Goal: Task Accomplishment & Management: Manage account settings

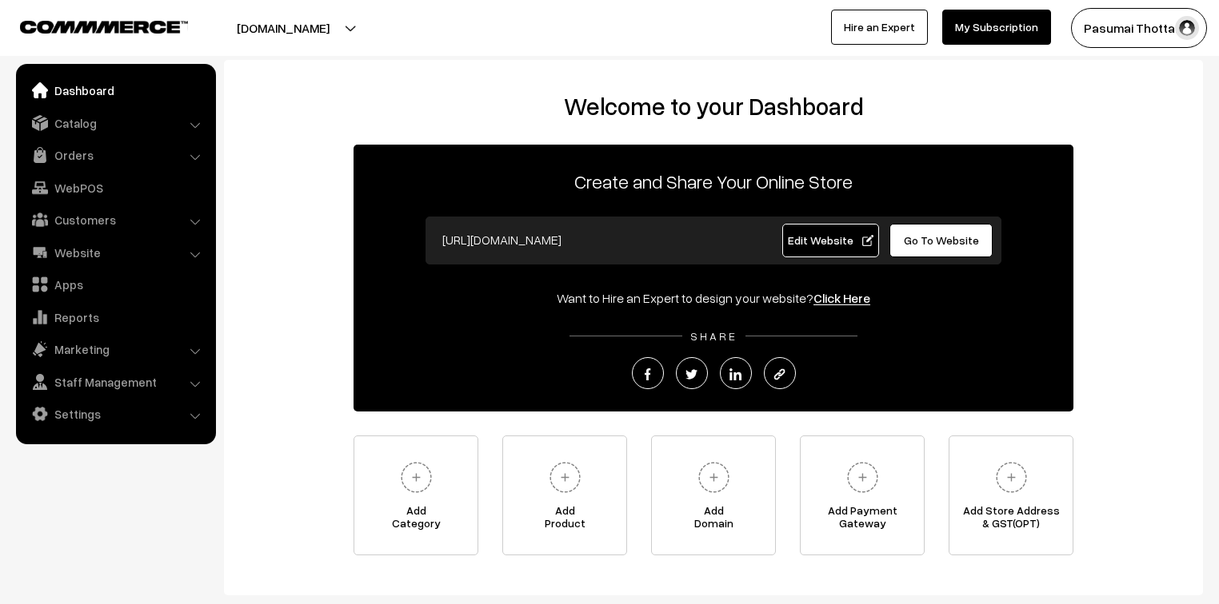
click at [334, 154] on div "Welcome to your Dashboard Create and Share Your Online Store https://pasumaitho…" at bounding box center [713, 324] width 947 height 464
click at [86, 154] on link "Orders" at bounding box center [115, 155] width 190 height 29
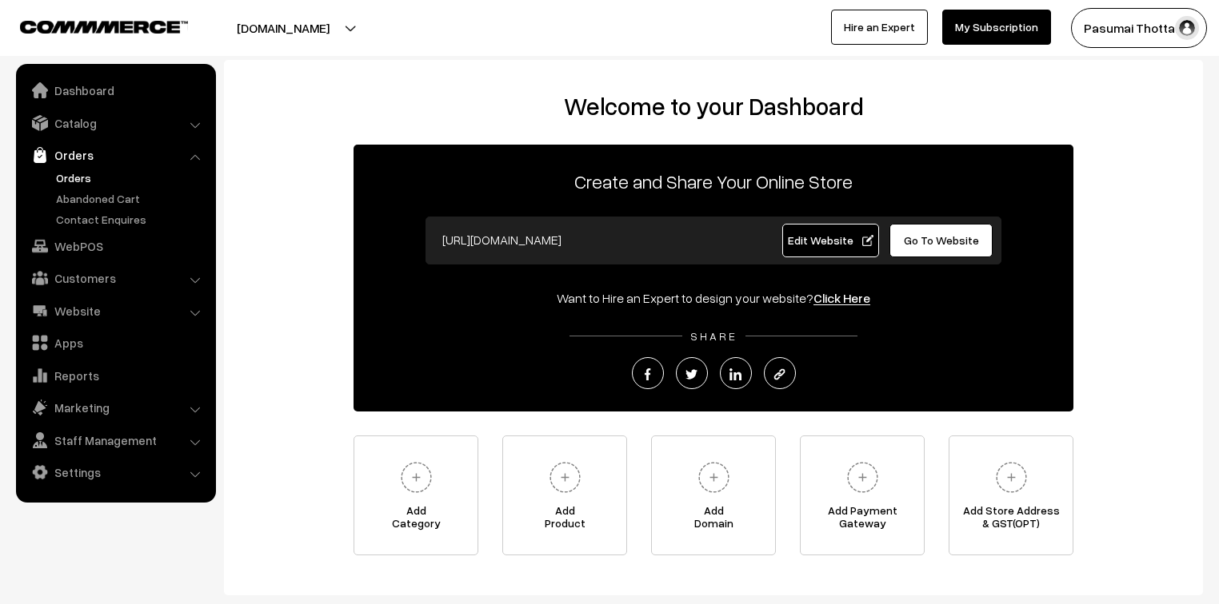
click at [81, 176] on link "Orders" at bounding box center [131, 178] width 158 height 17
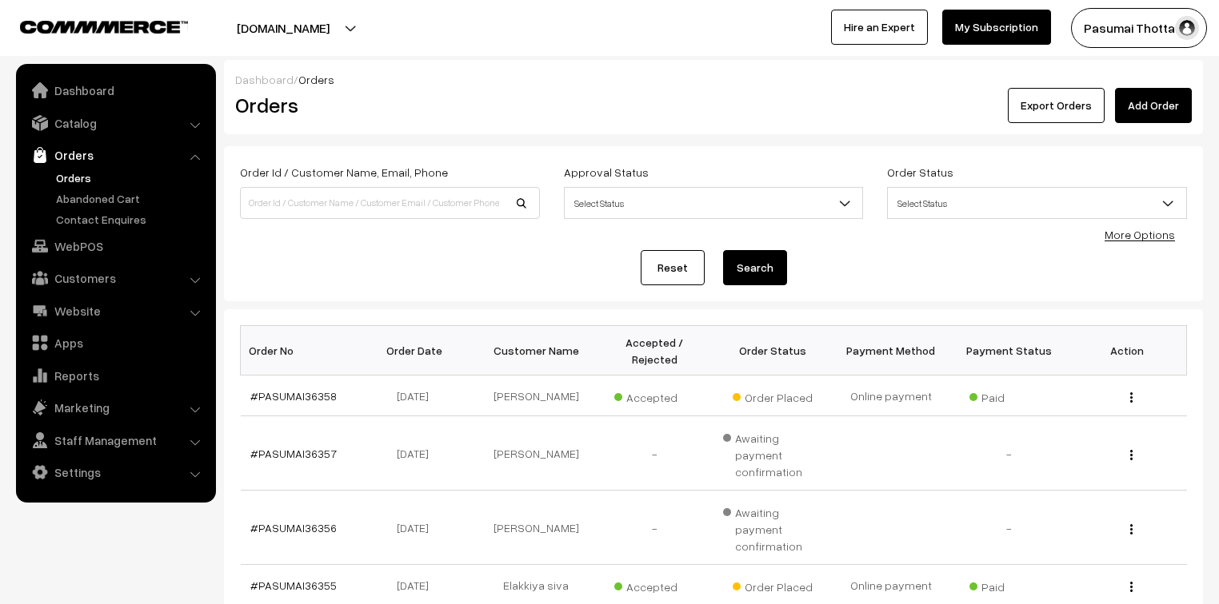
click at [1163, 230] on link "More Options" at bounding box center [1139, 235] width 70 height 14
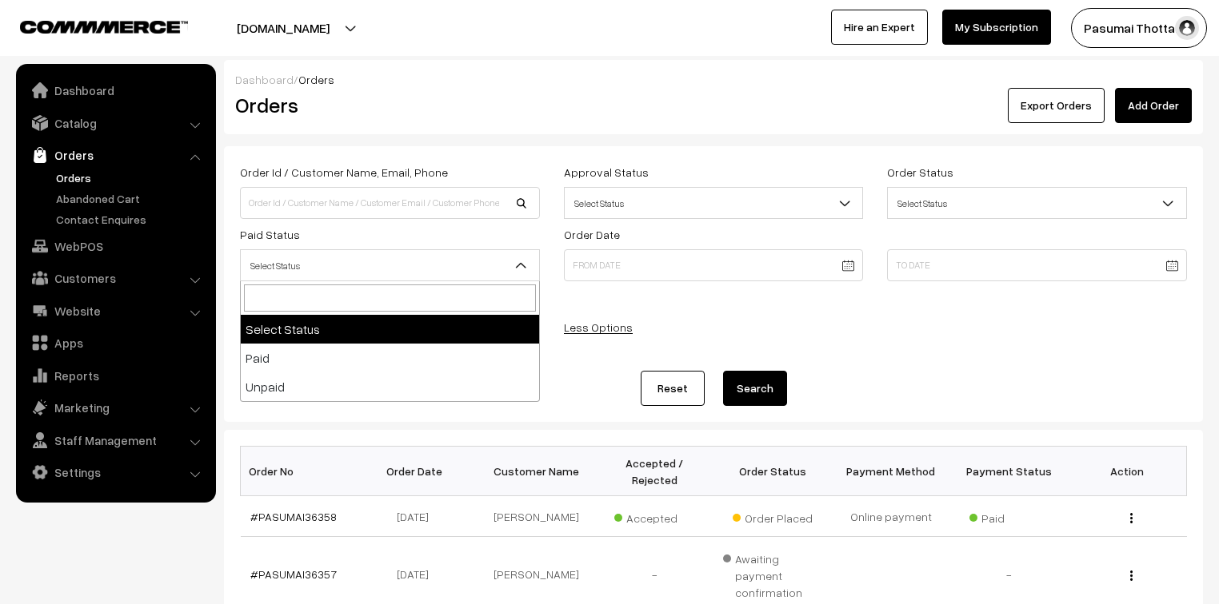
click at [334, 262] on span "Select Status" at bounding box center [390, 266] width 298 height 28
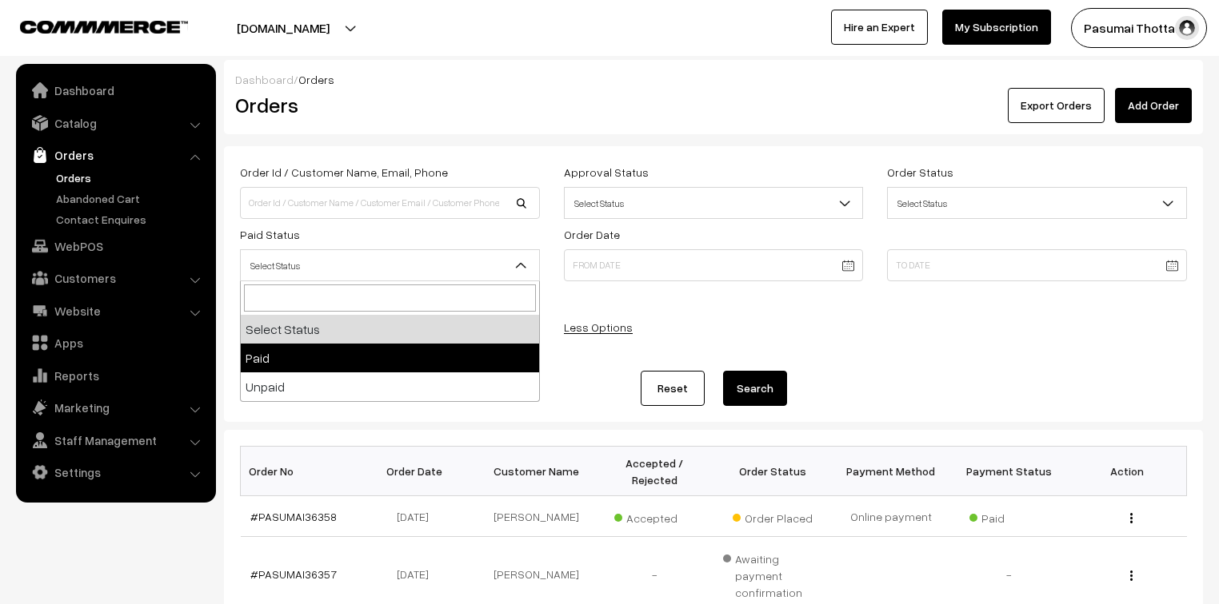
select select "1"
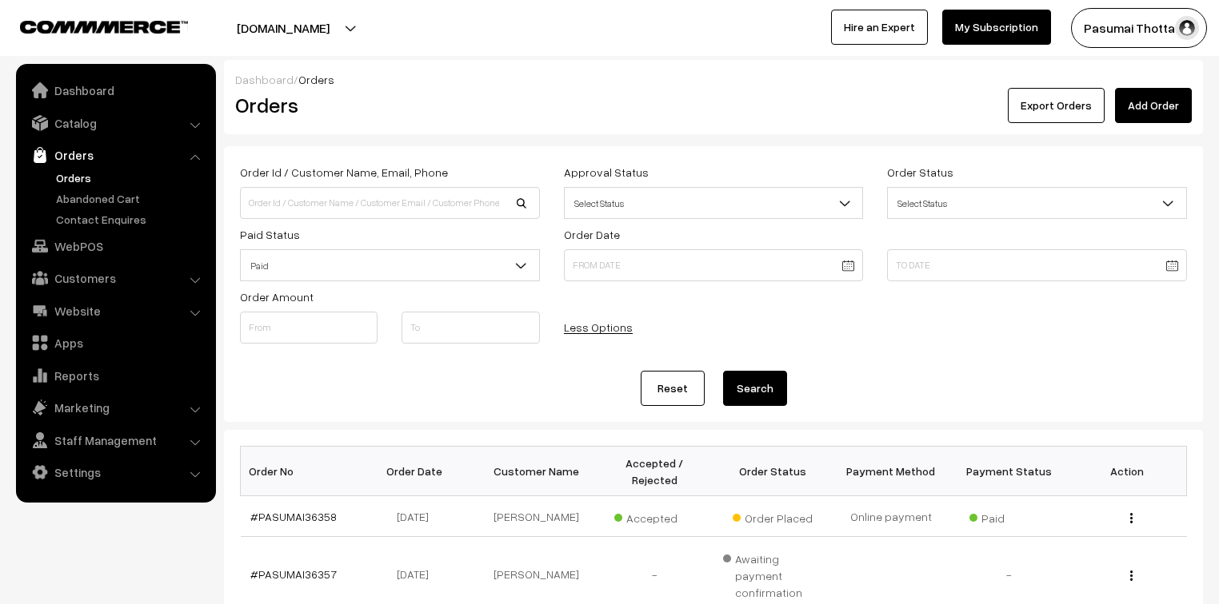
click at [742, 382] on button "Search" at bounding box center [755, 388] width 64 height 35
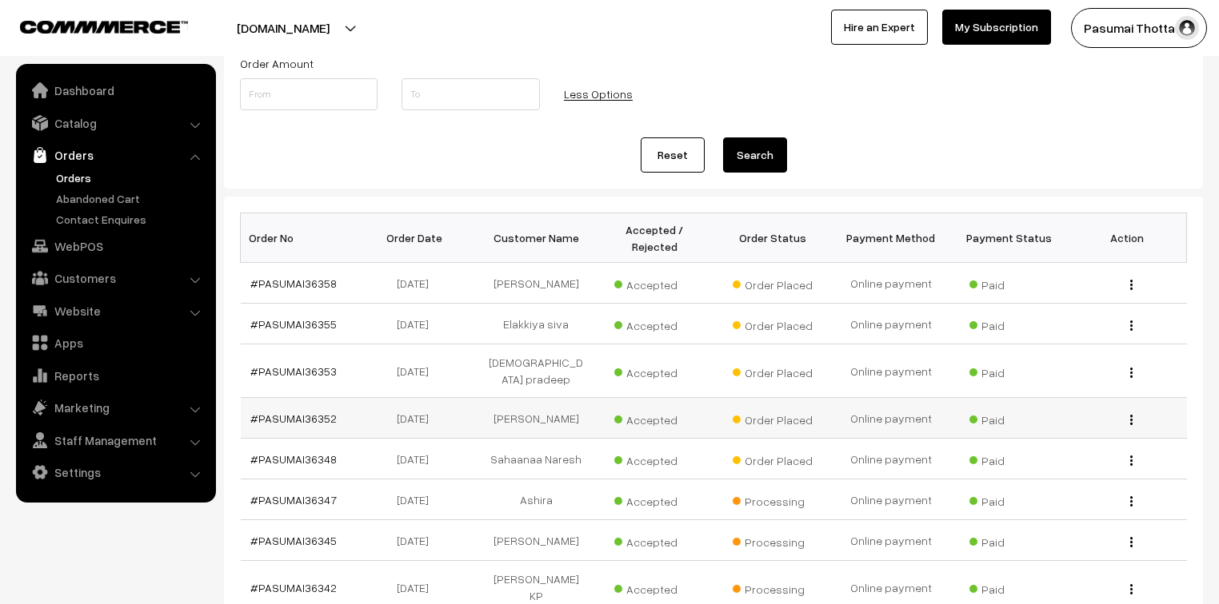
scroll to position [256, 0]
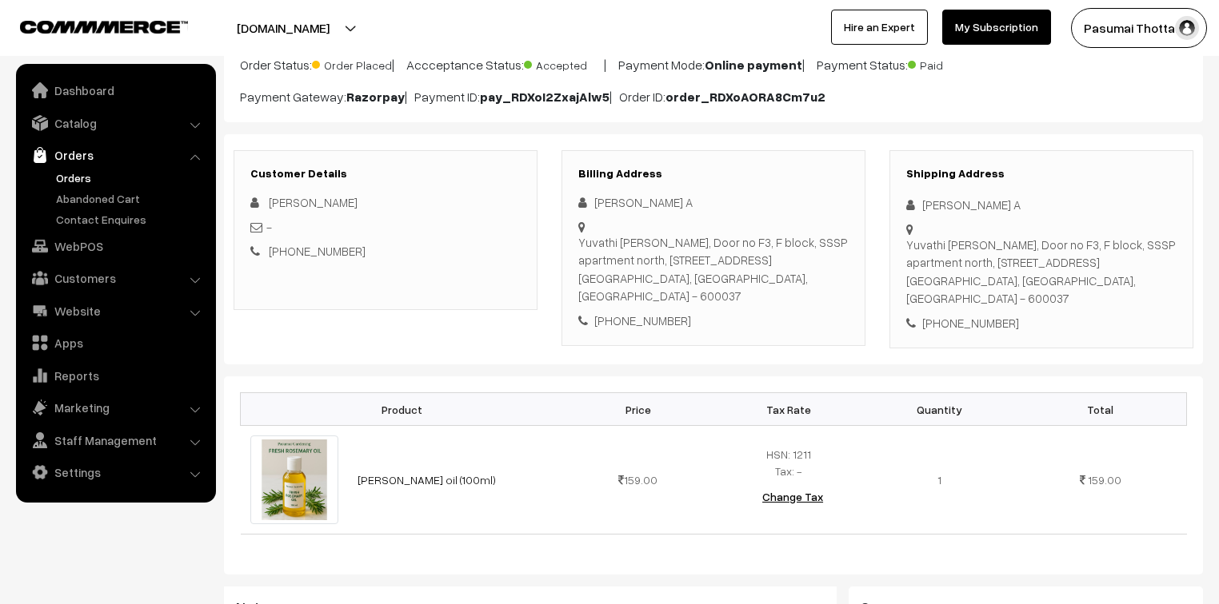
scroll to position [192, 0]
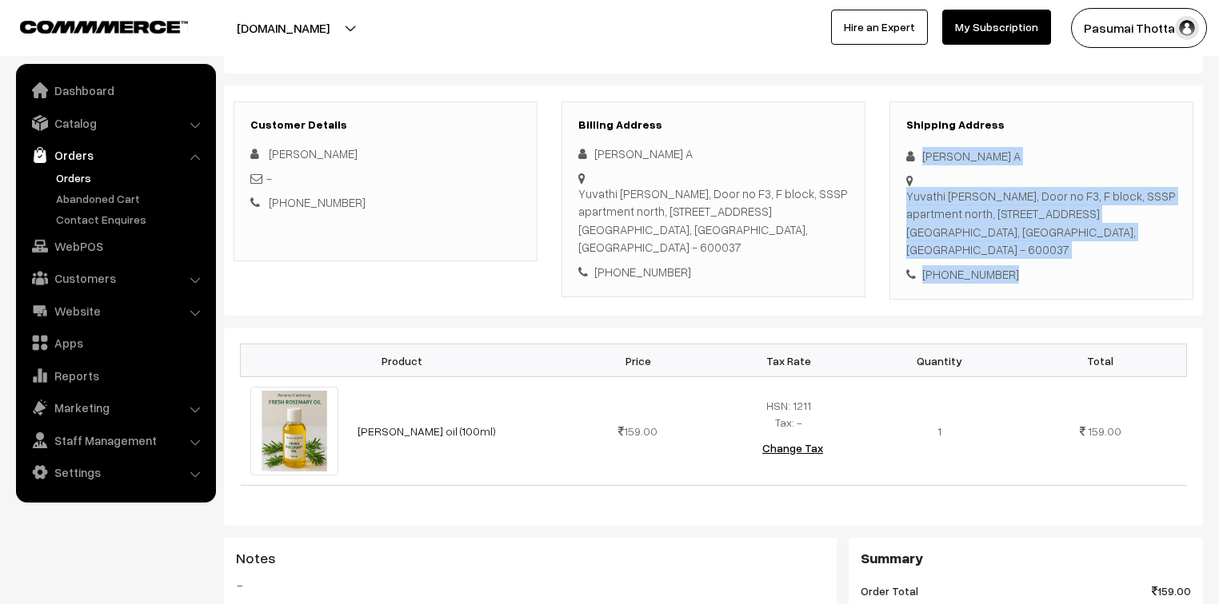
drag, startPoint x: 921, startPoint y: 162, endPoint x: 1023, endPoint y: 253, distance: 136.5
click at [1023, 253] on div "Shipping Address Rajasekaran A Yuvathi Yuktha nivas, Door no F3, F block, SSSP …" at bounding box center [1041, 201] width 304 height 199
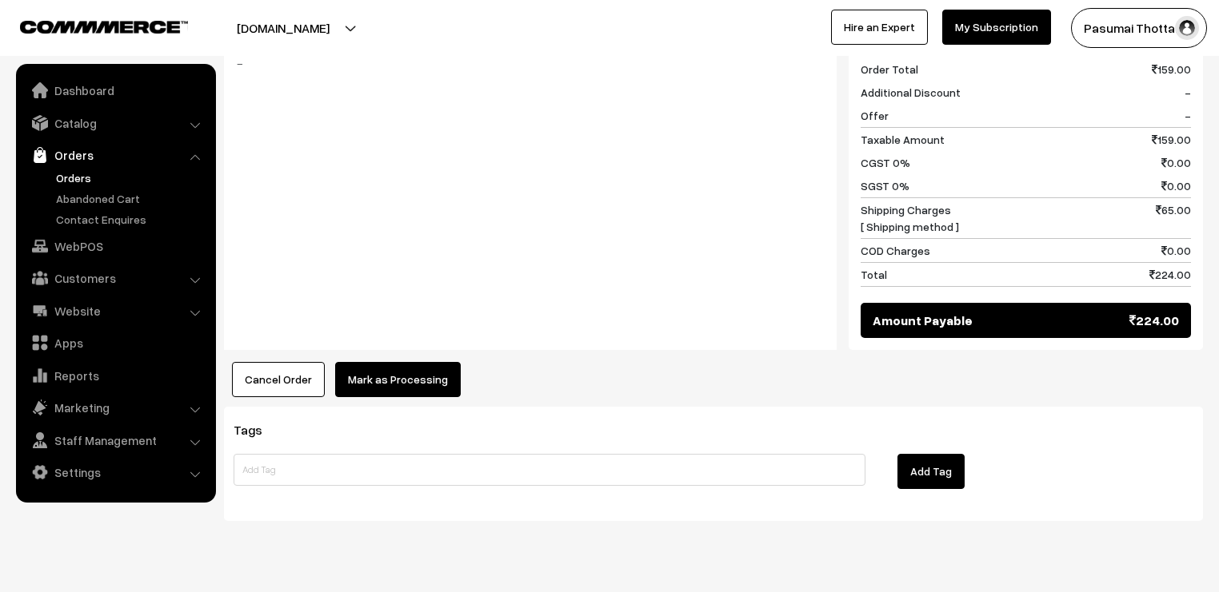
click at [417, 362] on button "Mark as Processing" at bounding box center [398, 379] width 126 height 35
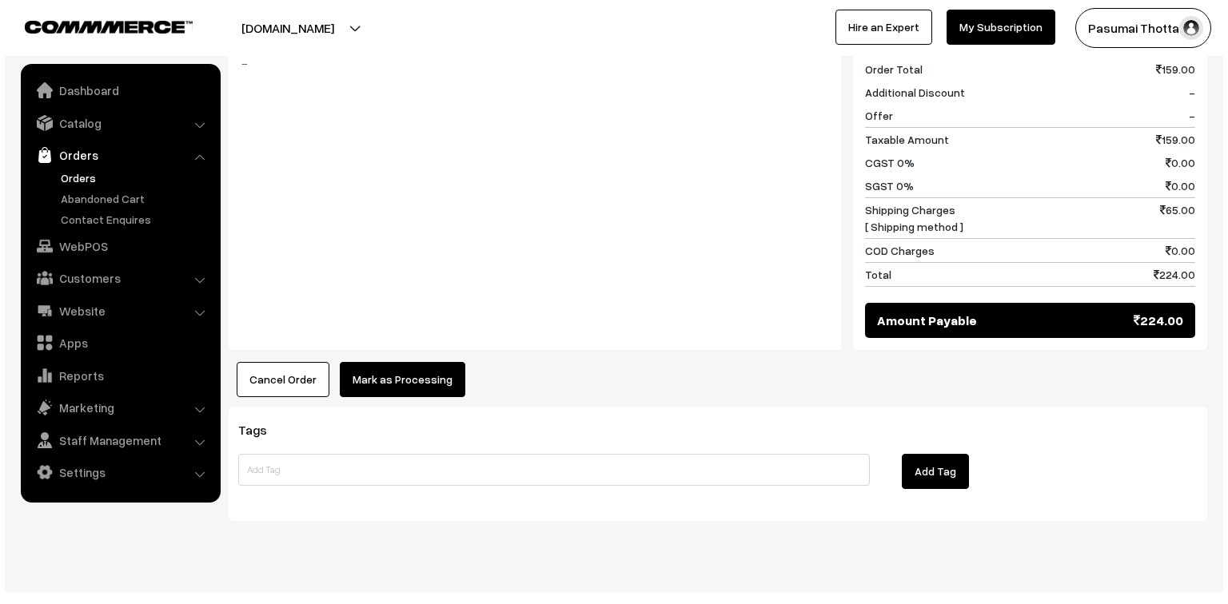
scroll to position [715, 0]
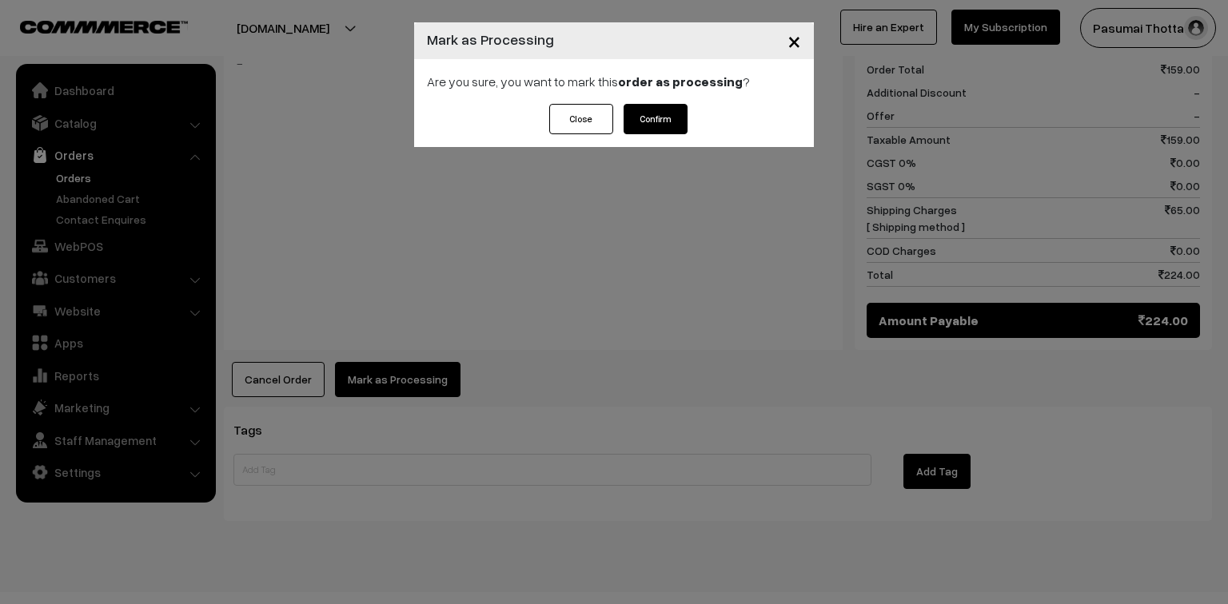
click at [678, 114] on button "Confirm" at bounding box center [656, 119] width 64 height 30
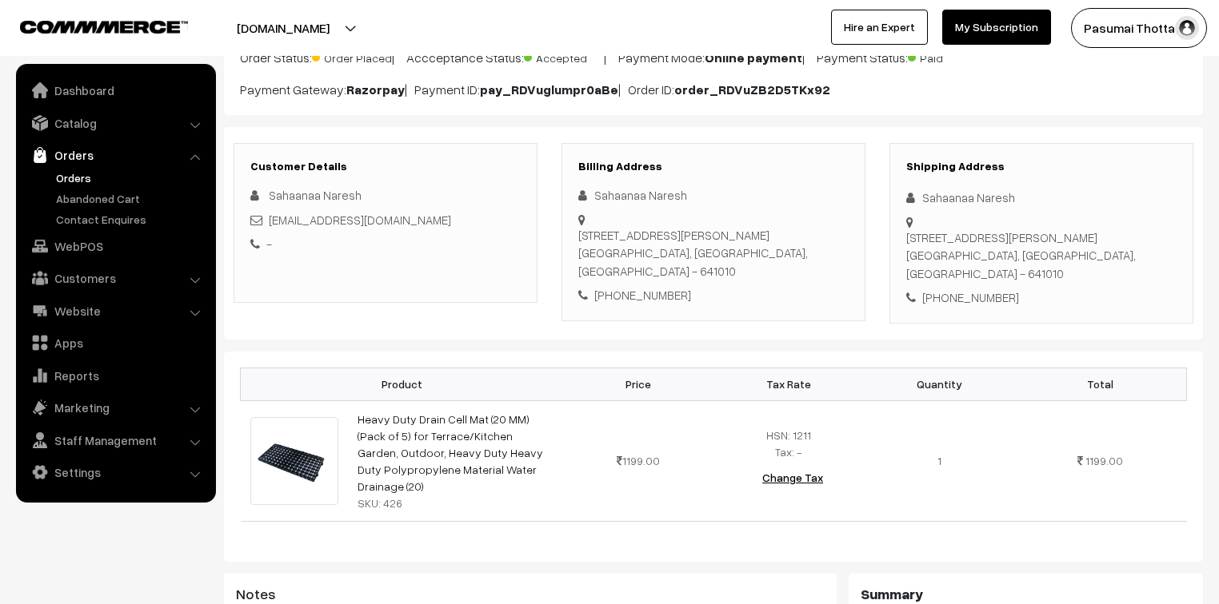
scroll to position [128, 0]
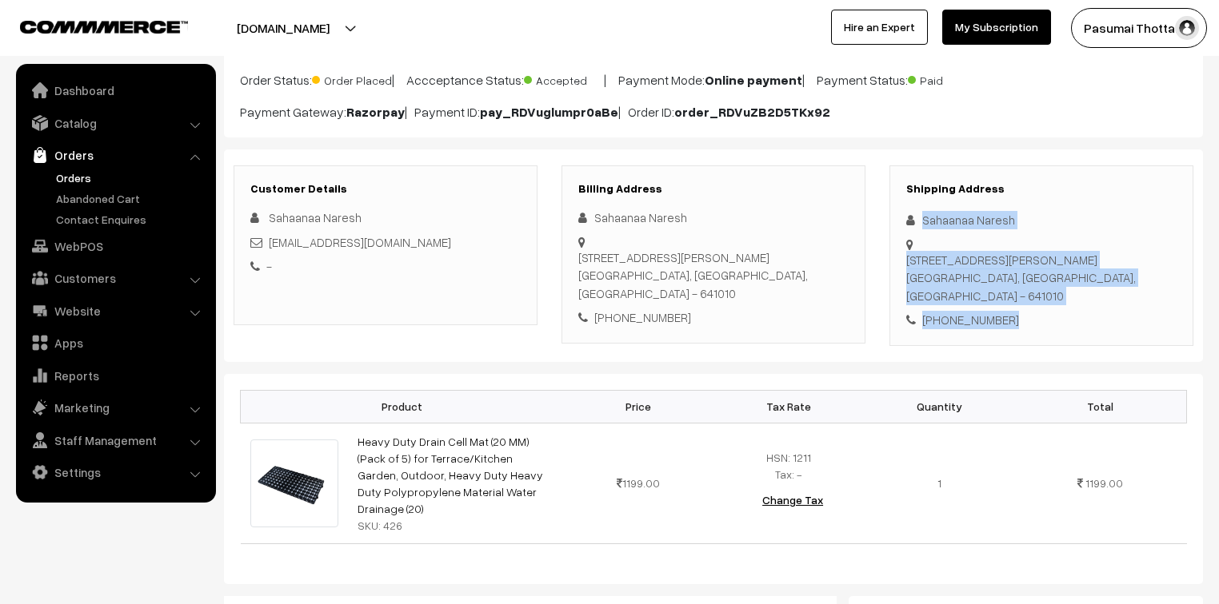
drag, startPoint x: 923, startPoint y: 216, endPoint x: 1036, endPoint y: 294, distance: 138.0
click at [1036, 294] on div "Shipping Address Sahaanaa Naresh 17/133c Nanjamma Naidu Layout, Siruvani main r…" at bounding box center [1041, 256] width 304 height 181
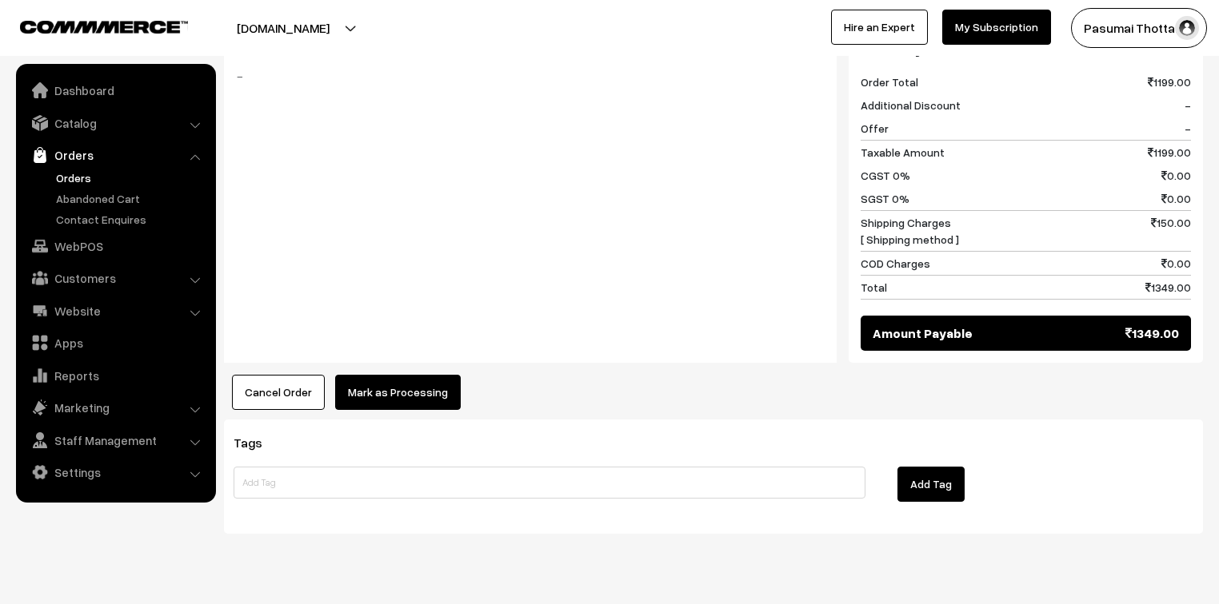
click at [419, 375] on button "Mark as Processing" at bounding box center [398, 392] width 126 height 35
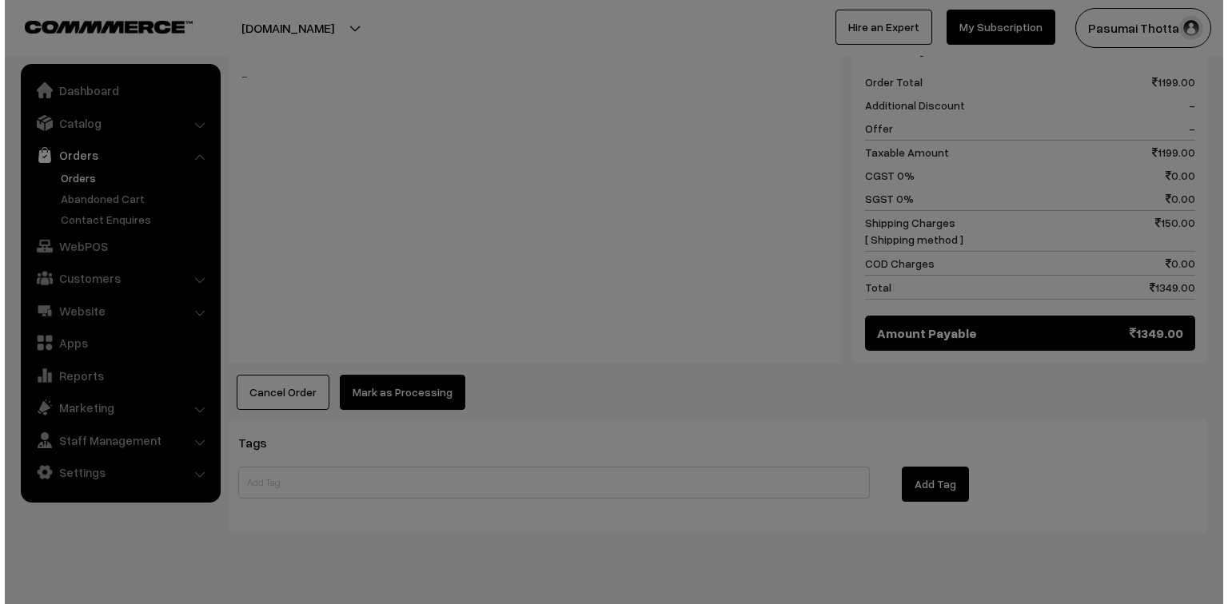
scroll to position [694, 0]
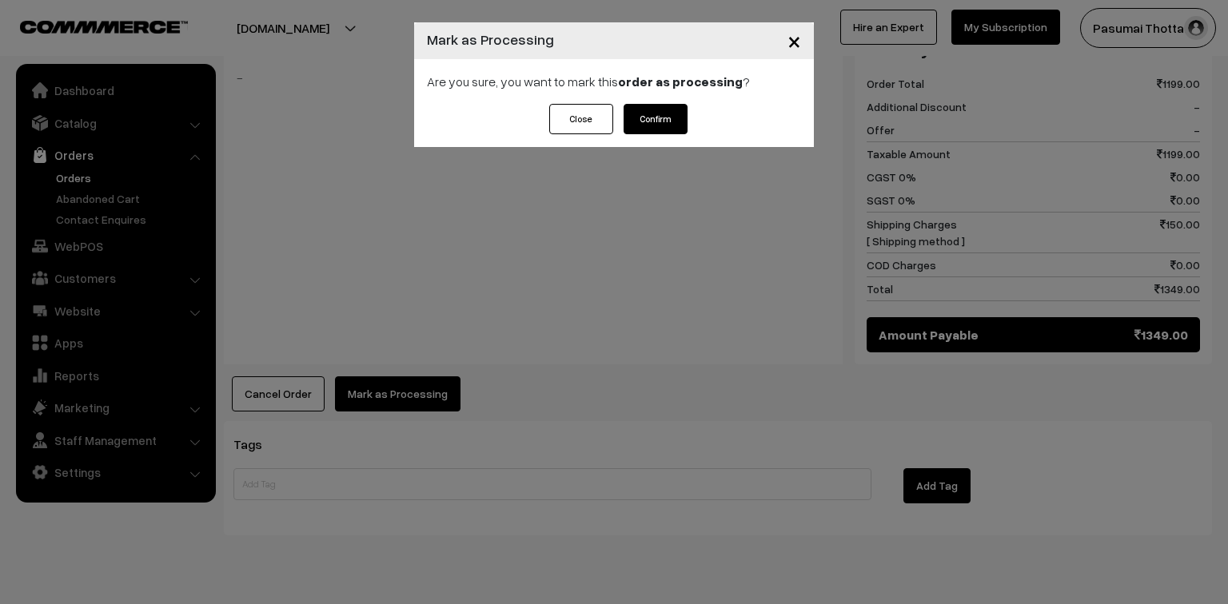
click at [656, 112] on button "Confirm" at bounding box center [656, 119] width 64 height 30
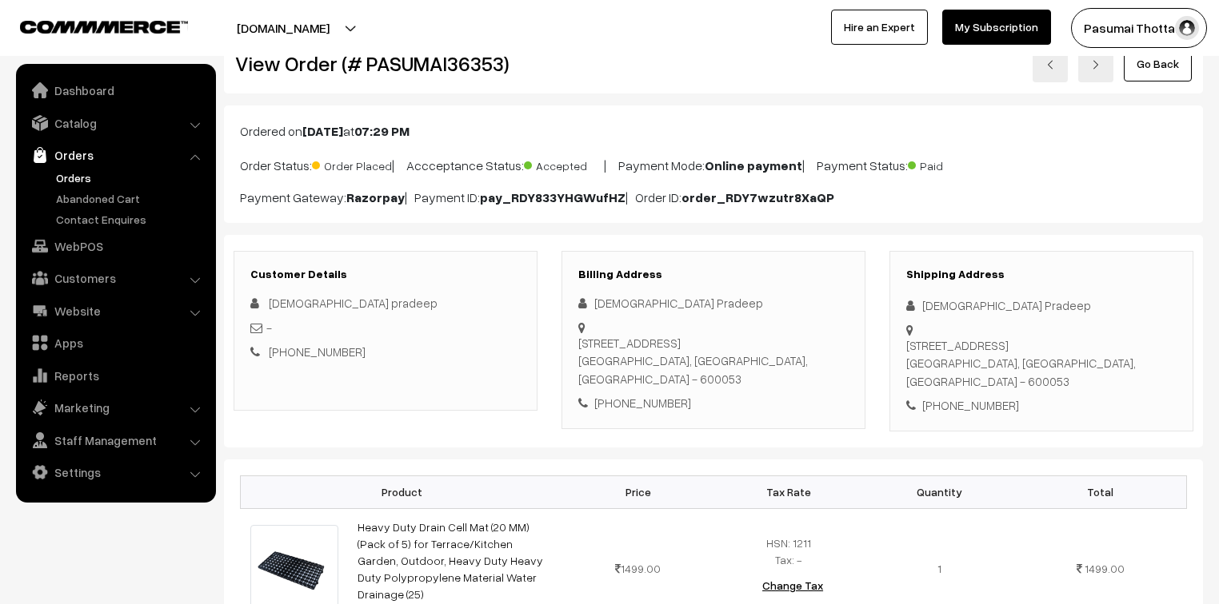
scroll to position [192, 0]
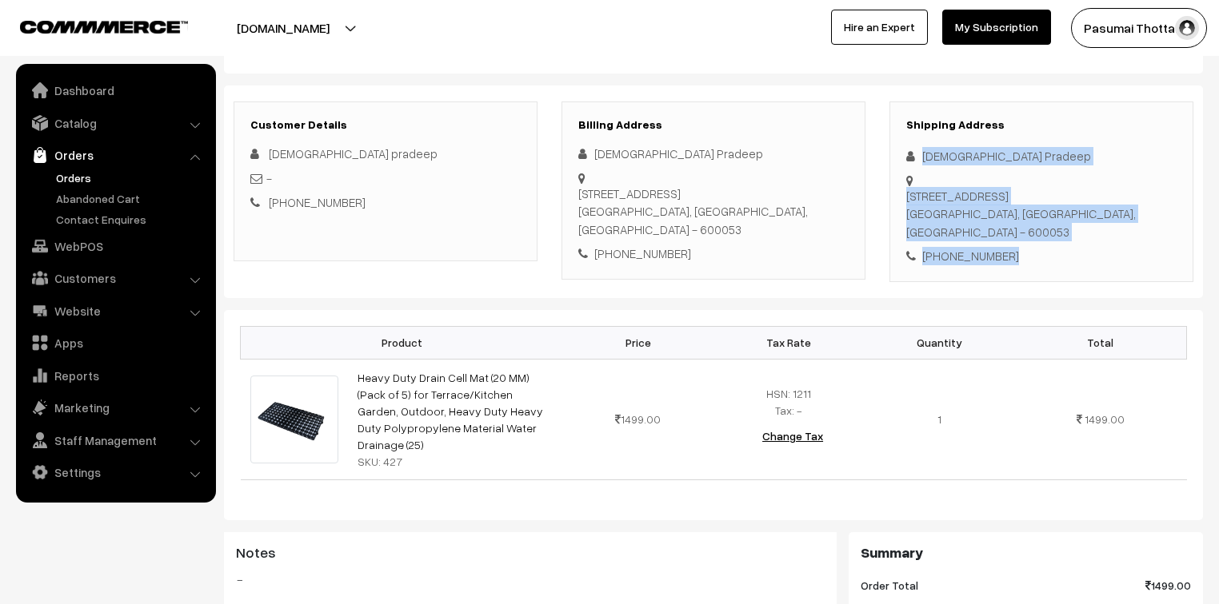
drag, startPoint x: 923, startPoint y: 154, endPoint x: 1018, endPoint y: 248, distance: 134.0
click at [1018, 248] on div "Shipping Address Haresh Pradeep [STREET_ADDRESS] [PHONE_NUMBER]" at bounding box center [1041, 192] width 304 height 181
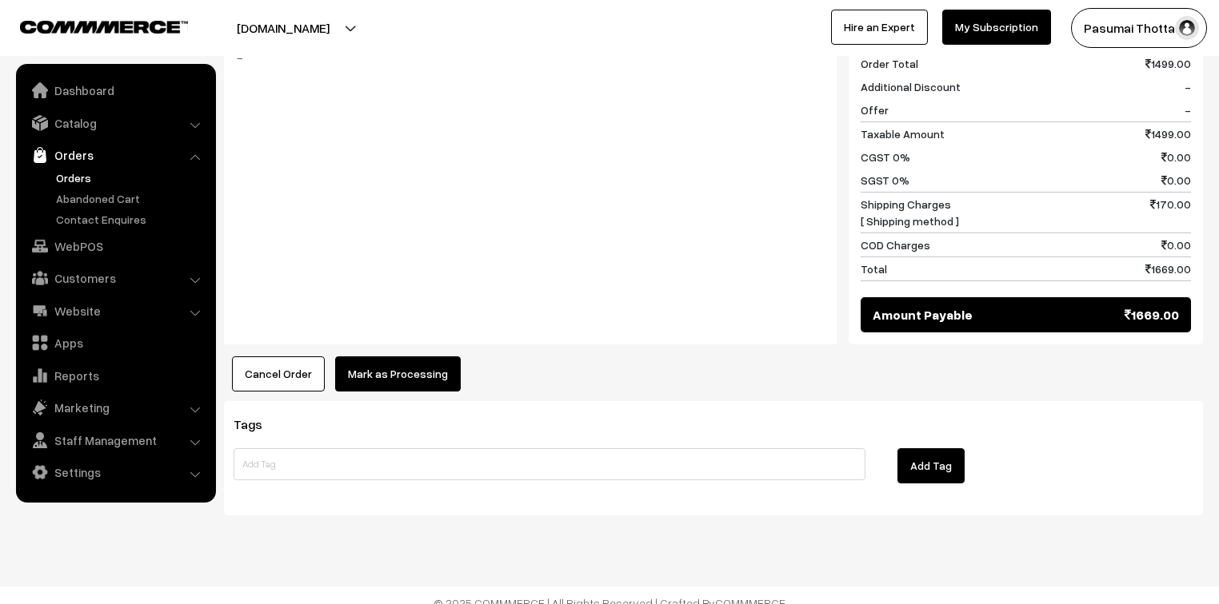
click at [424, 368] on button "Mark as Processing" at bounding box center [398, 374] width 126 height 35
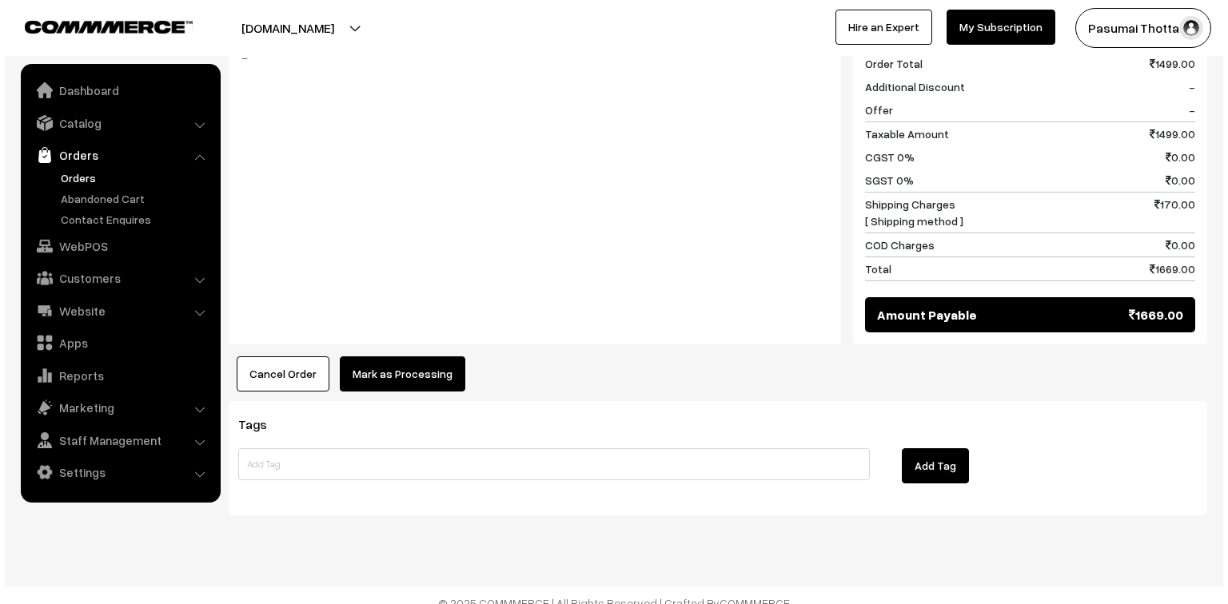
scroll to position [715, 0]
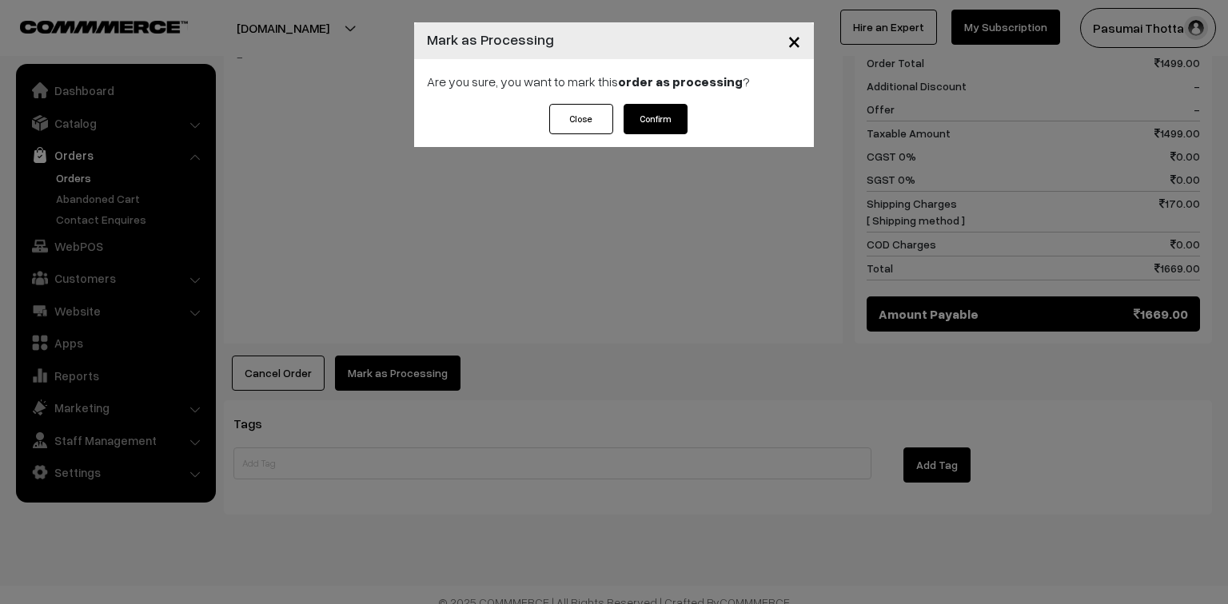
click at [649, 134] on button "Confirm" at bounding box center [656, 119] width 64 height 30
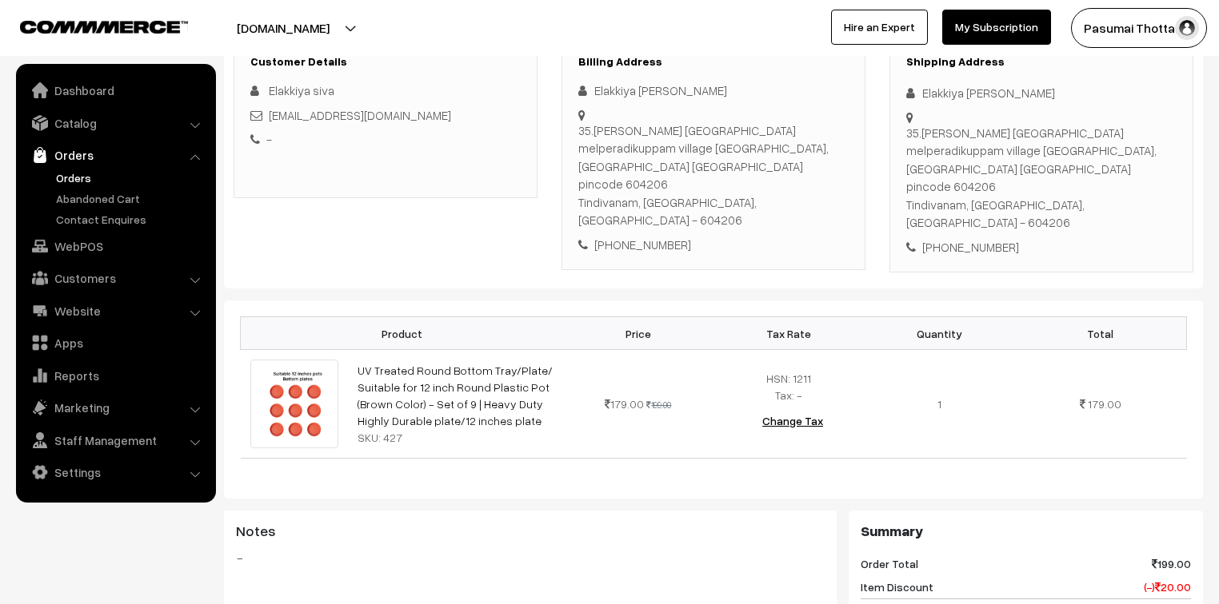
scroll to position [256, 0]
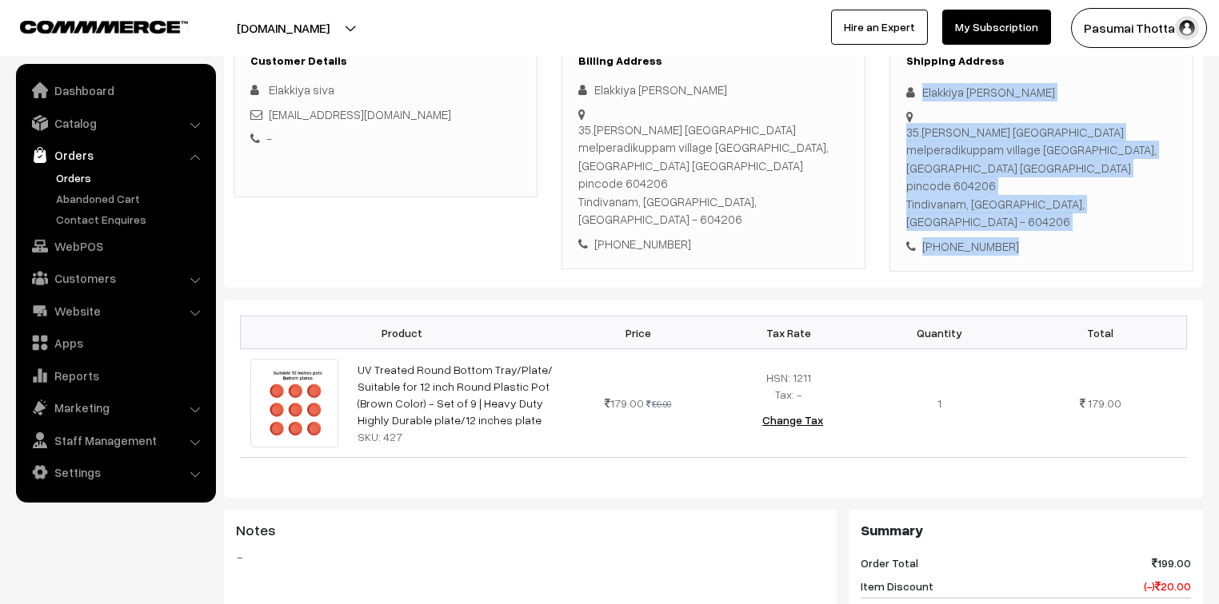
drag, startPoint x: 924, startPoint y: 94, endPoint x: 1027, endPoint y: 220, distance: 162.5
click at [1027, 220] on div "Shipping Address Elakkiya [PERSON_NAME] 35.[PERSON_NAME][GEOGRAPHIC_DATA] melpe…" at bounding box center [1041, 155] width 304 height 235
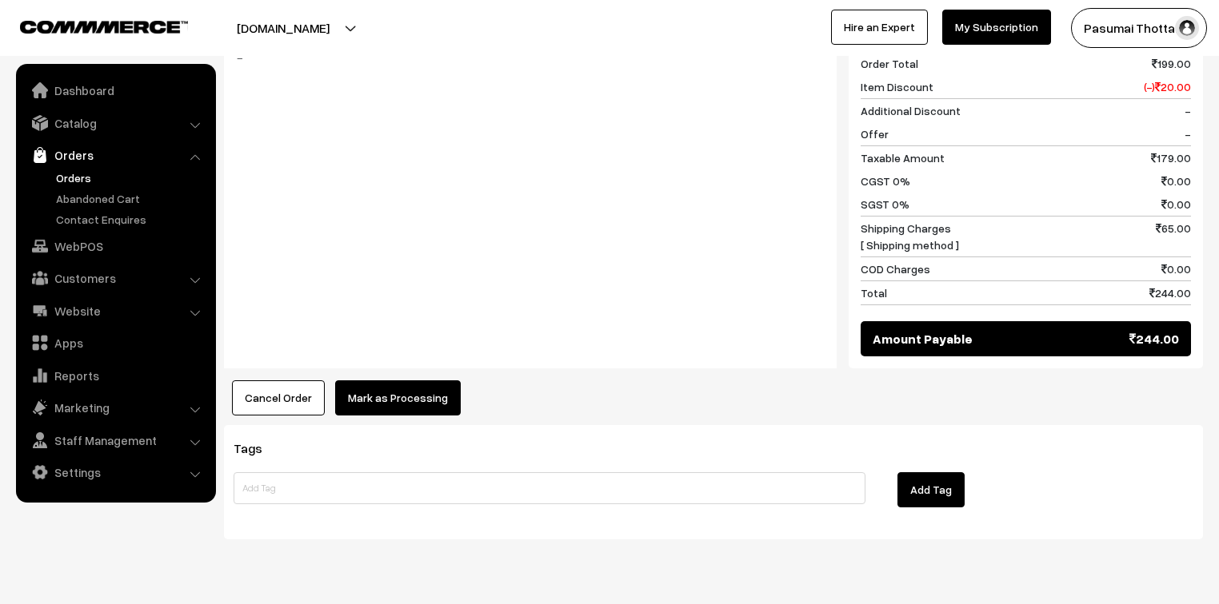
click at [384, 381] on button "Mark as Processing" at bounding box center [398, 398] width 126 height 35
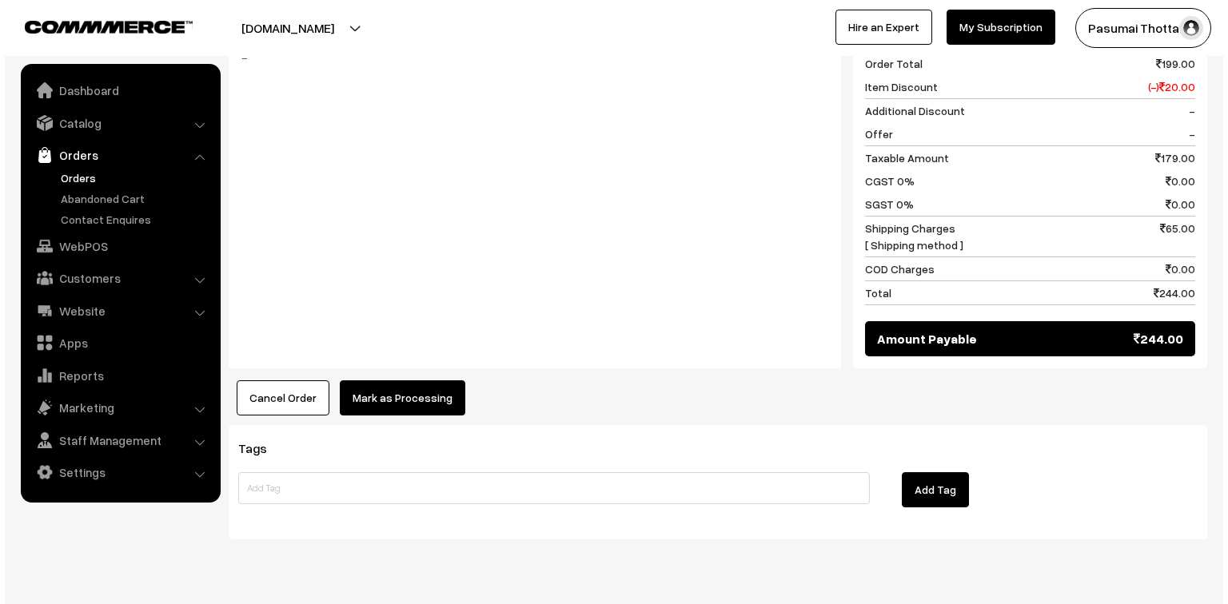
scroll to position [757, 0]
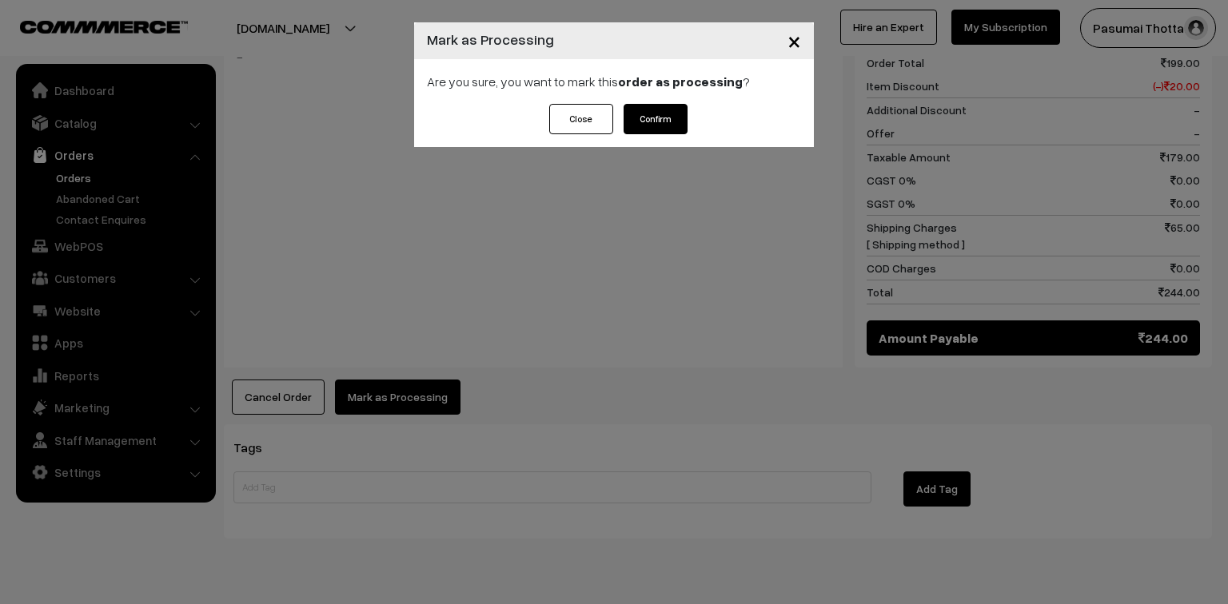
click at [674, 117] on button "Confirm" at bounding box center [656, 119] width 64 height 30
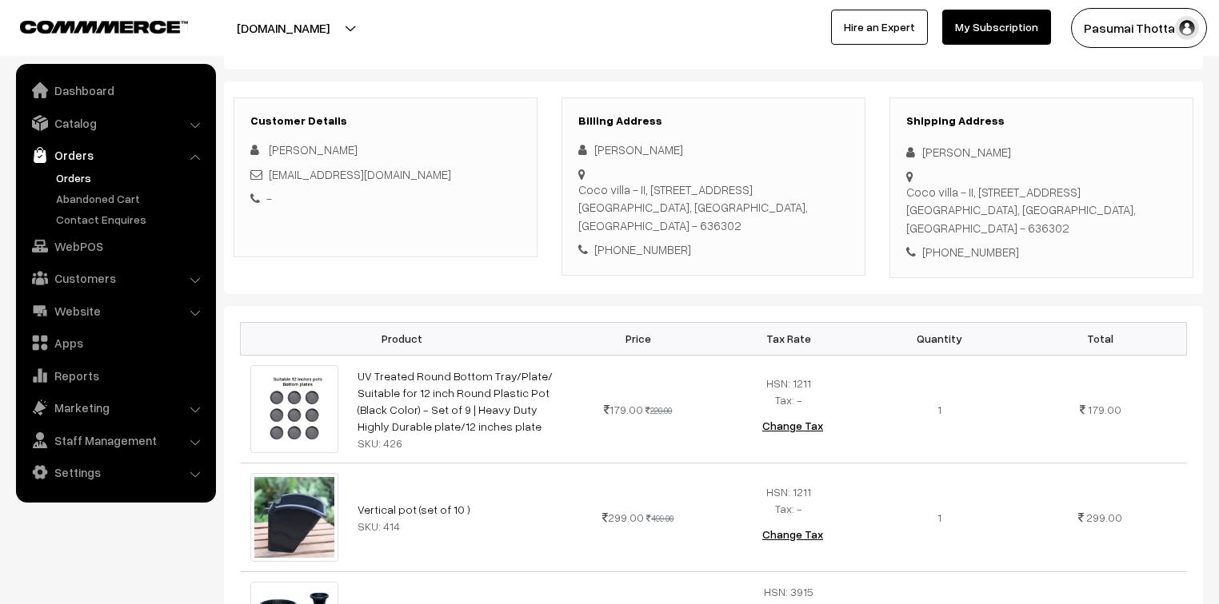
scroll to position [192, 0]
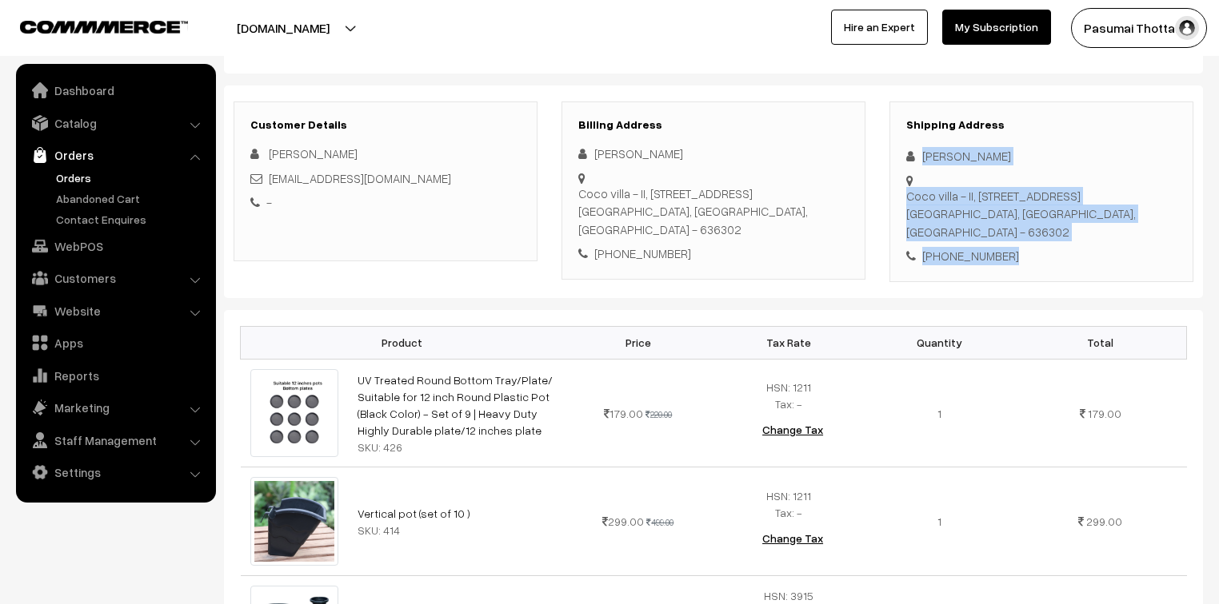
drag, startPoint x: 920, startPoint y: 159, endPoint x: 1043, endPoint y: 260, distance: 159.1
click at [1043, 260] on div "Shipping Address [PERSON_NAME] [STREET_ADDRESS] [PHONE_NUMBER]" at bounding box center [1041, 192] width 304 height 181
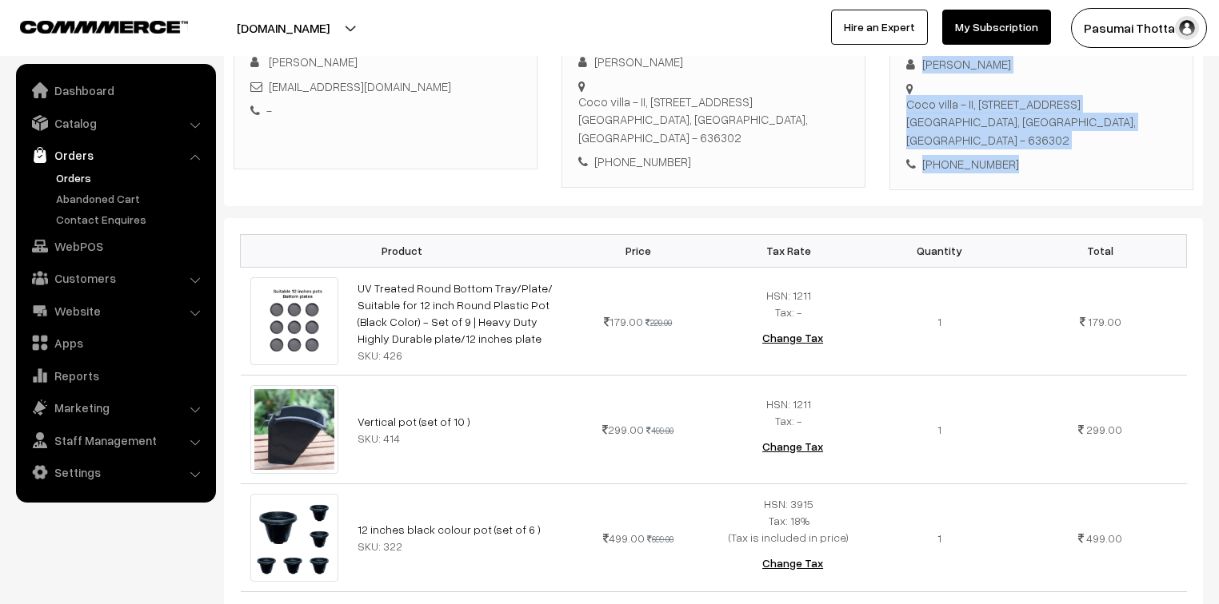
scroll to position [320, 0]
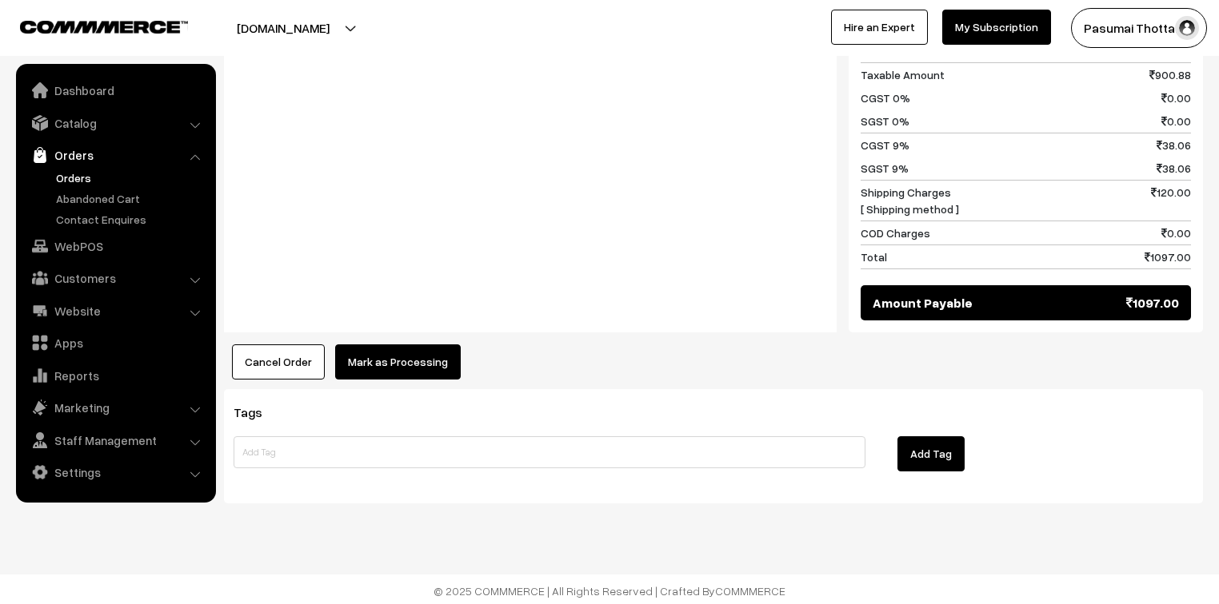
click at [417, 361] on button "Mark as Processing" at bounding box center [398, 362] width 126 height 35
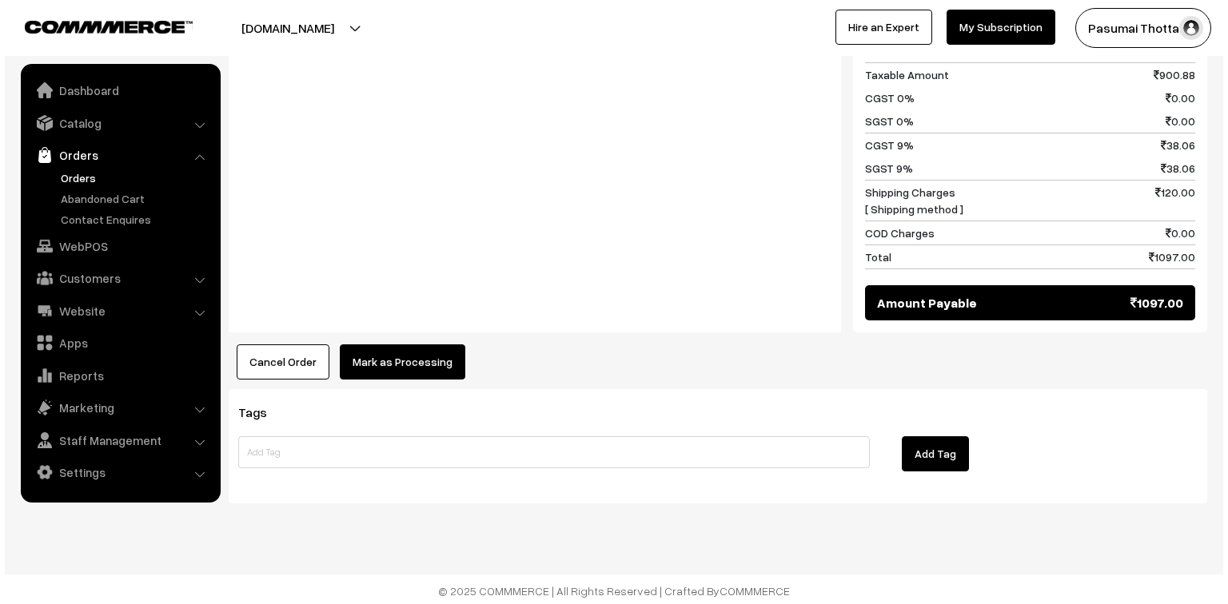
scroll to position [986, 0]
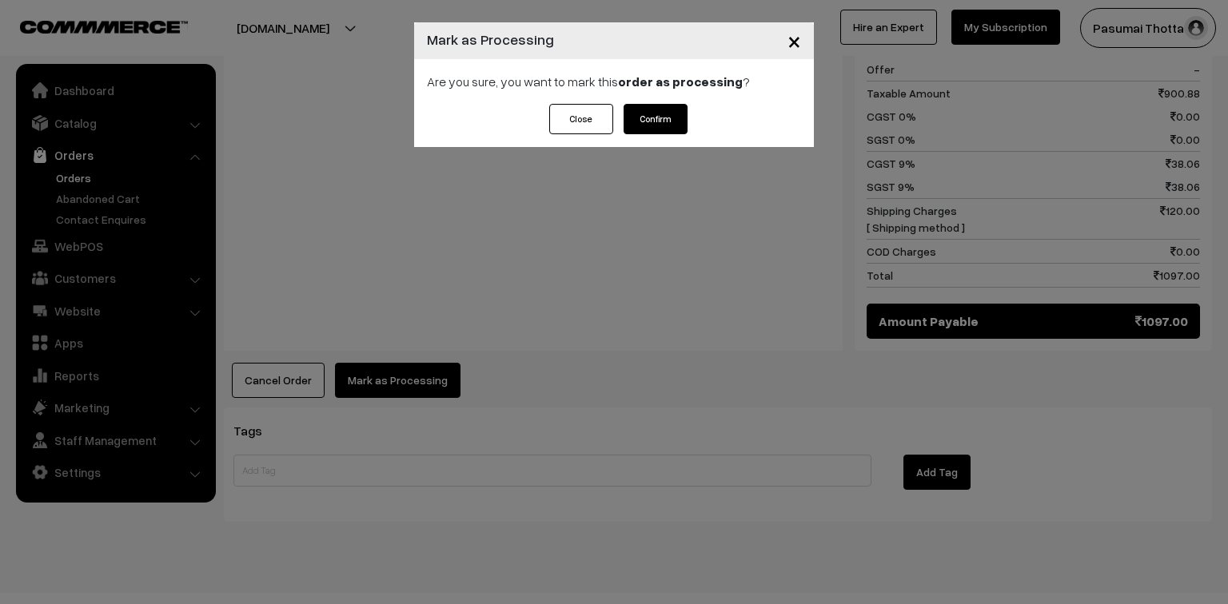
click at [661, 118] on button "Confirm" at bounding box center [656, 119] width 64 height 30
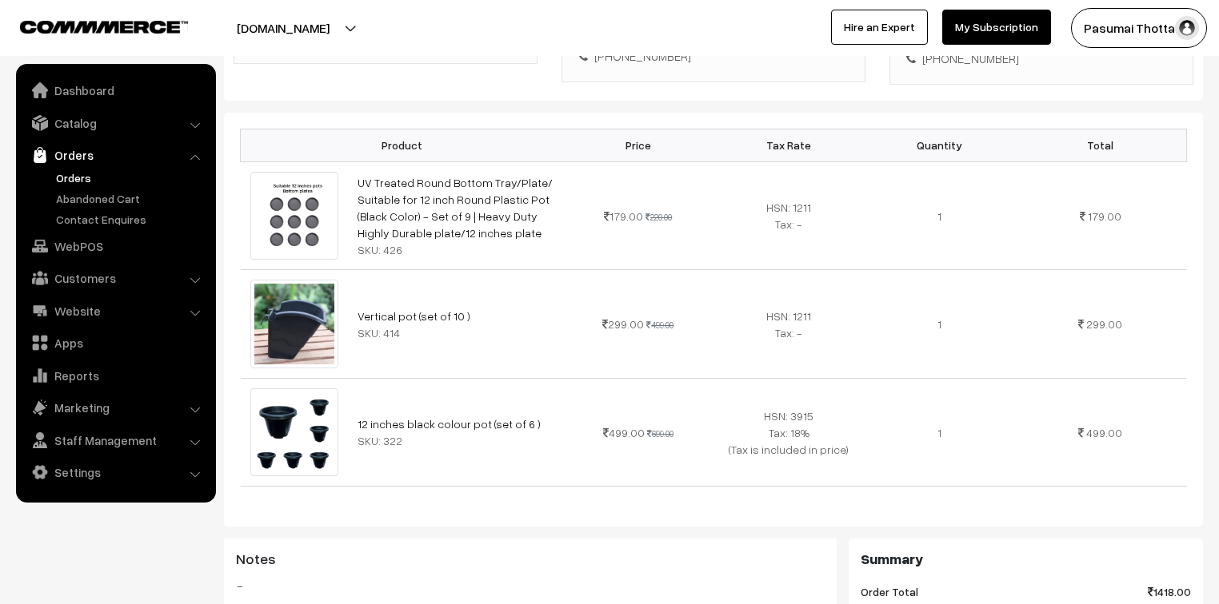
scroll to position [512, 0]
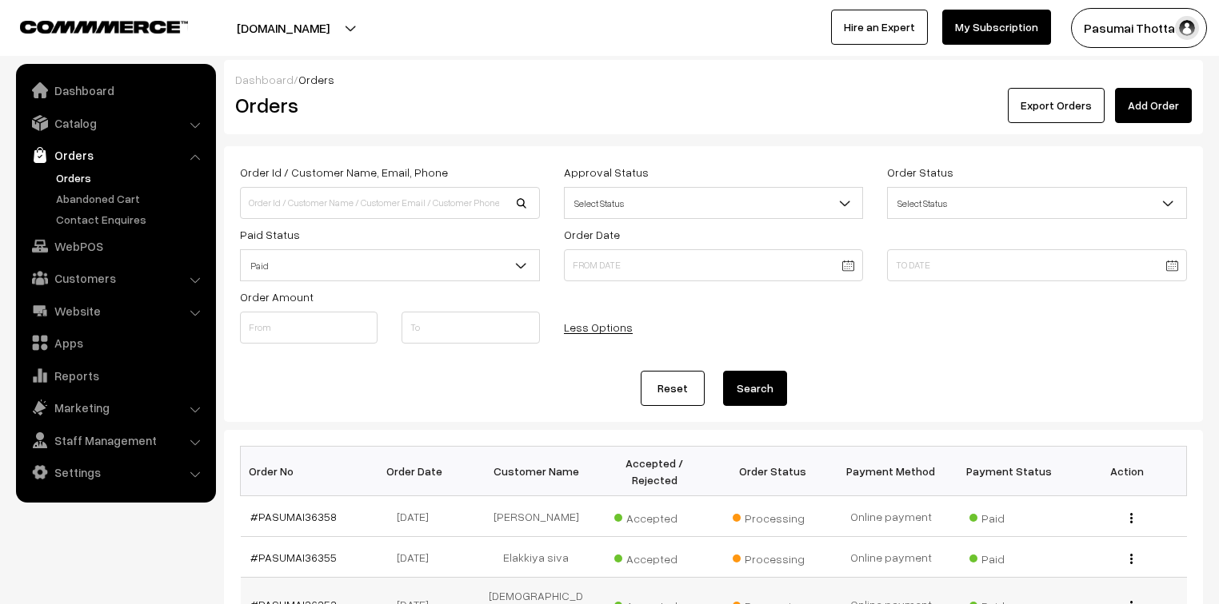
scroll to position [256, 0]
click at [317, 206] on input at bounding box center [390, 203] width 300 height 32
type input "9089757575"
click at [723, 371] on button "Search" at bounding box center [755, 388] width 64 height 35
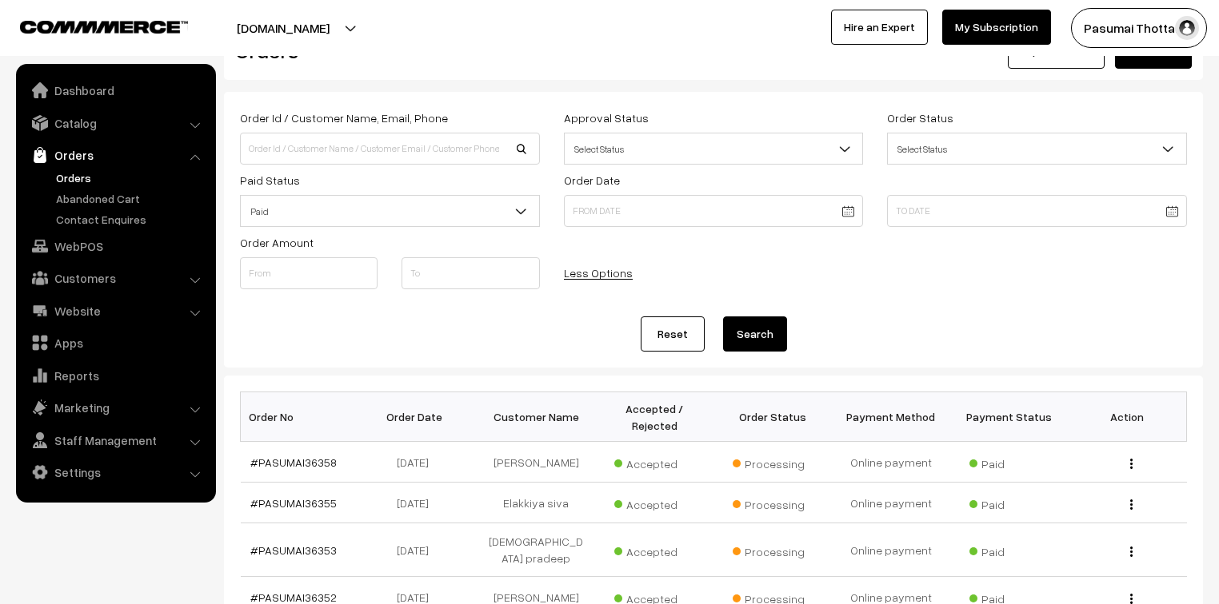
scroll to position [128, 0]
